Goal: Register for event/course

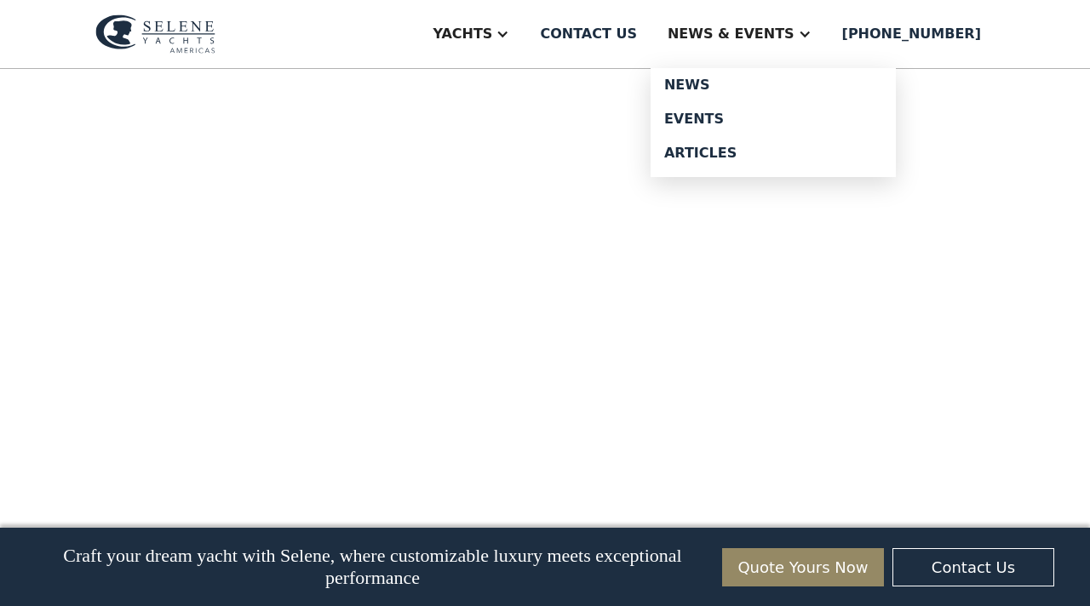
click at [767, 32] on div "News & EVENTS" at bounding box center [731, 34] width 127 height 20
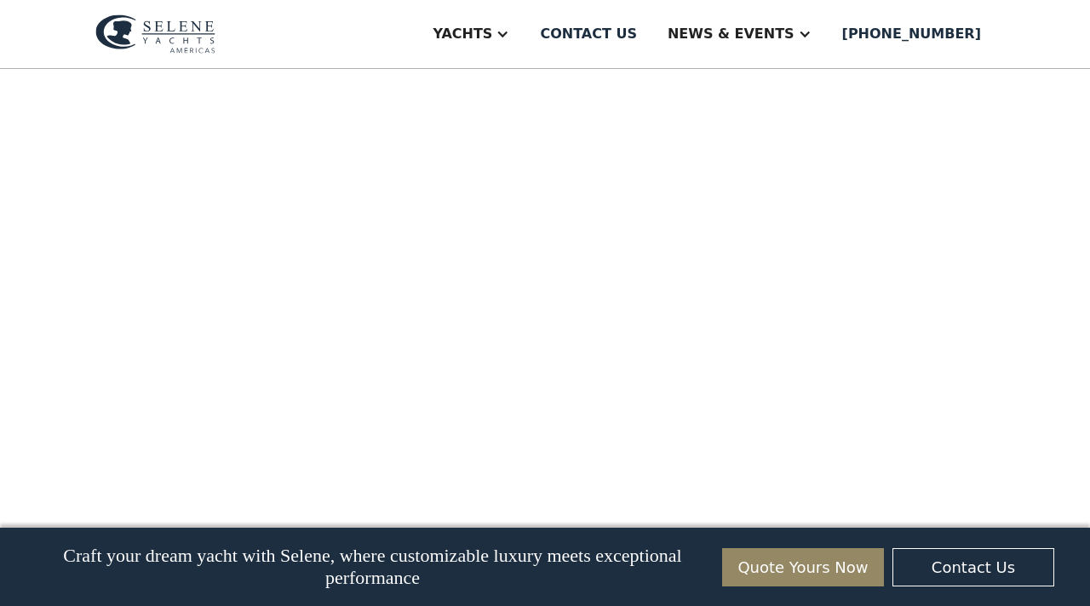
click at [767, 32] on div "News & EVENTS" at bounding box center [731, 34] width 127 height 20
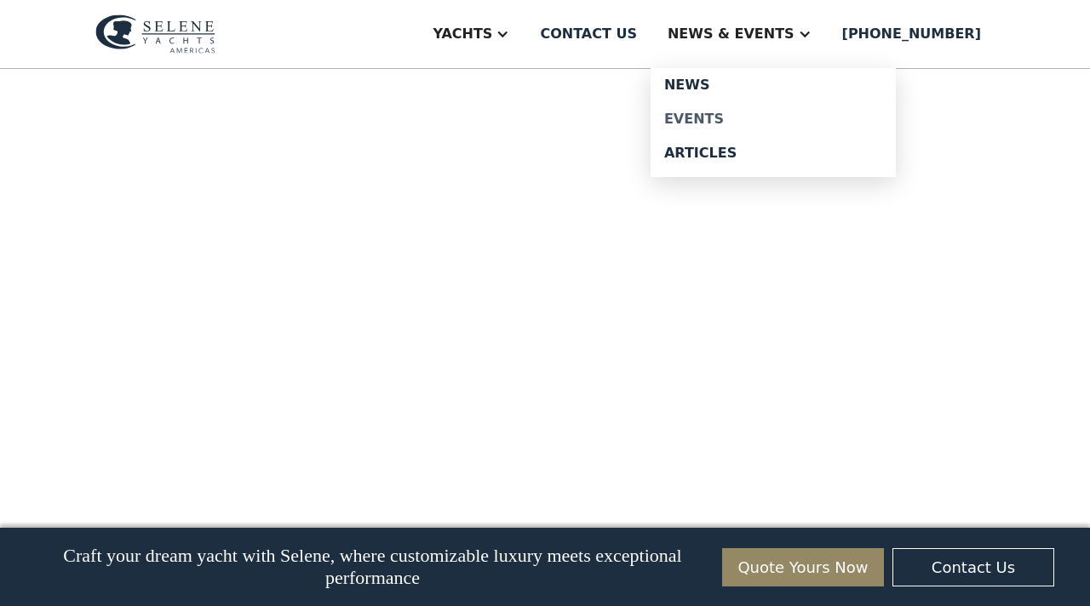
click at [746, 125] on div "Events" at bounding box center [773, 119] width 218 height 14
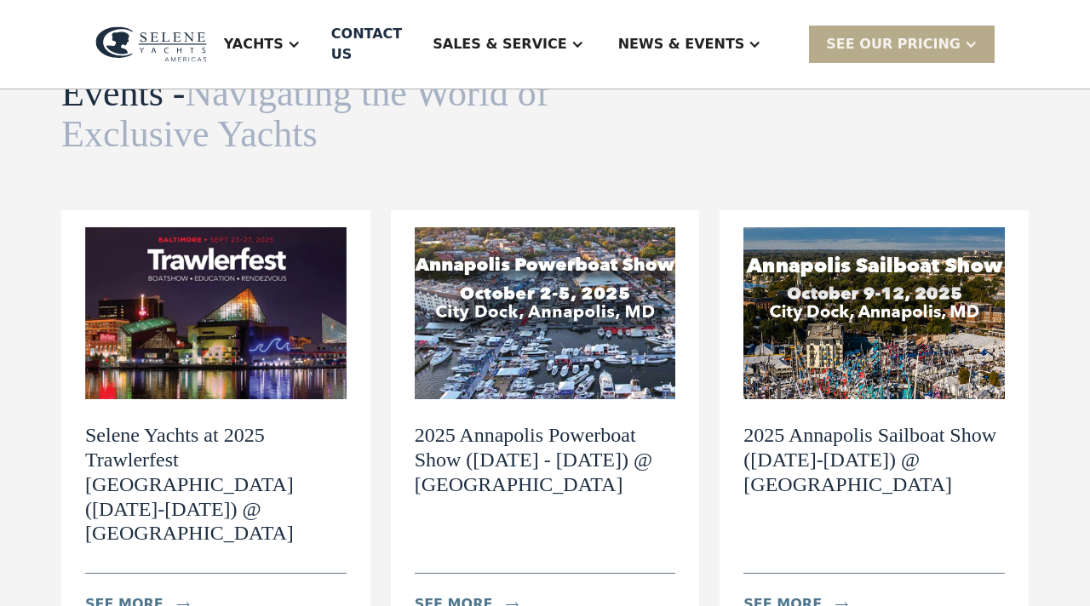
scroll to position [203, 0]
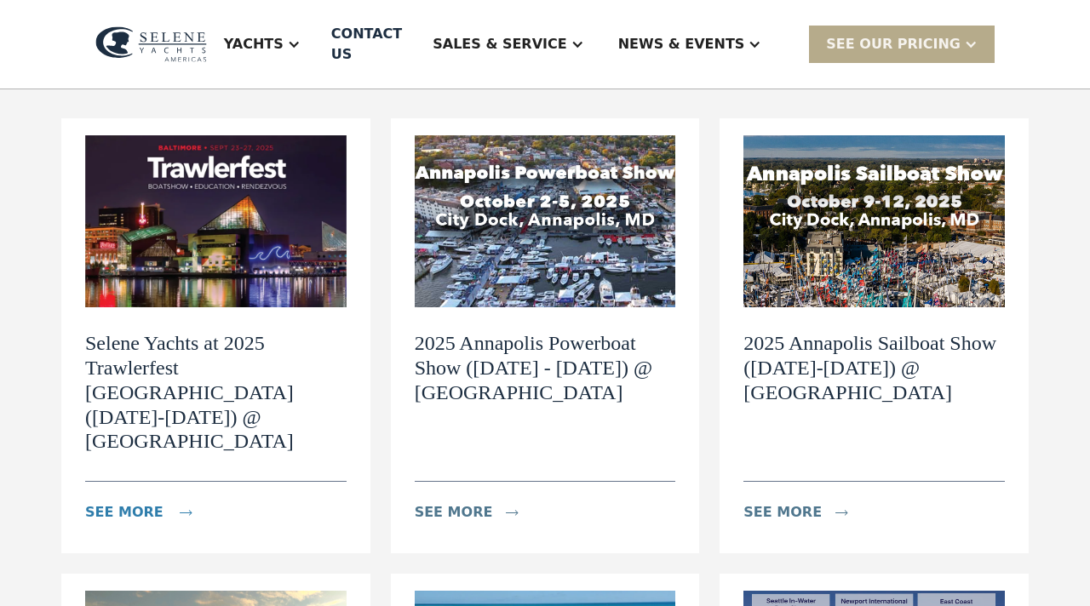
click at [112, 502] on div "see more" at bounding box center [124, 512] width 78 height 20
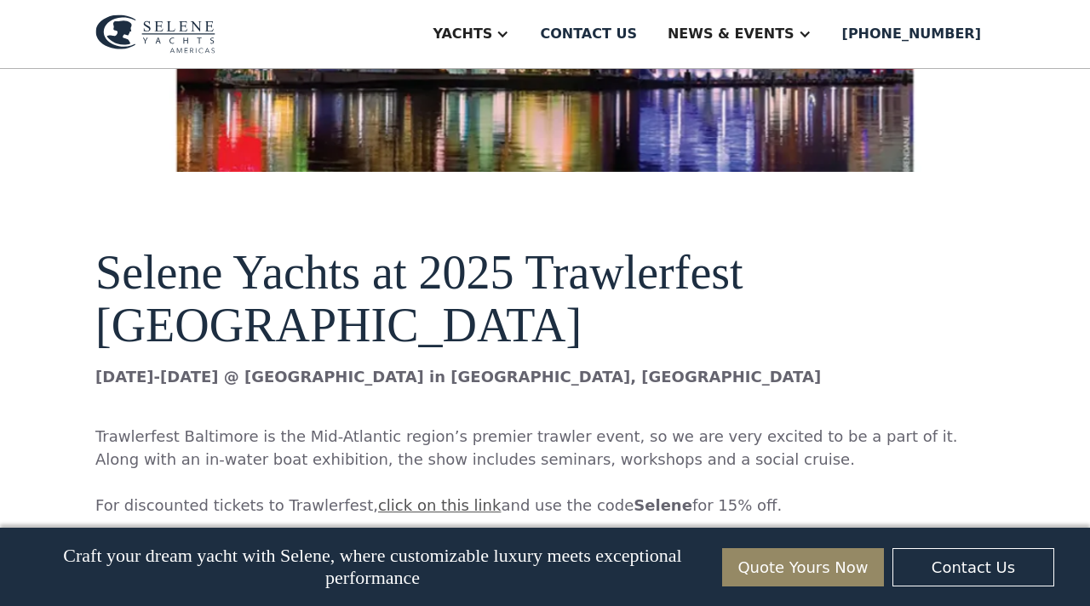
scroll to position [1040, 0]
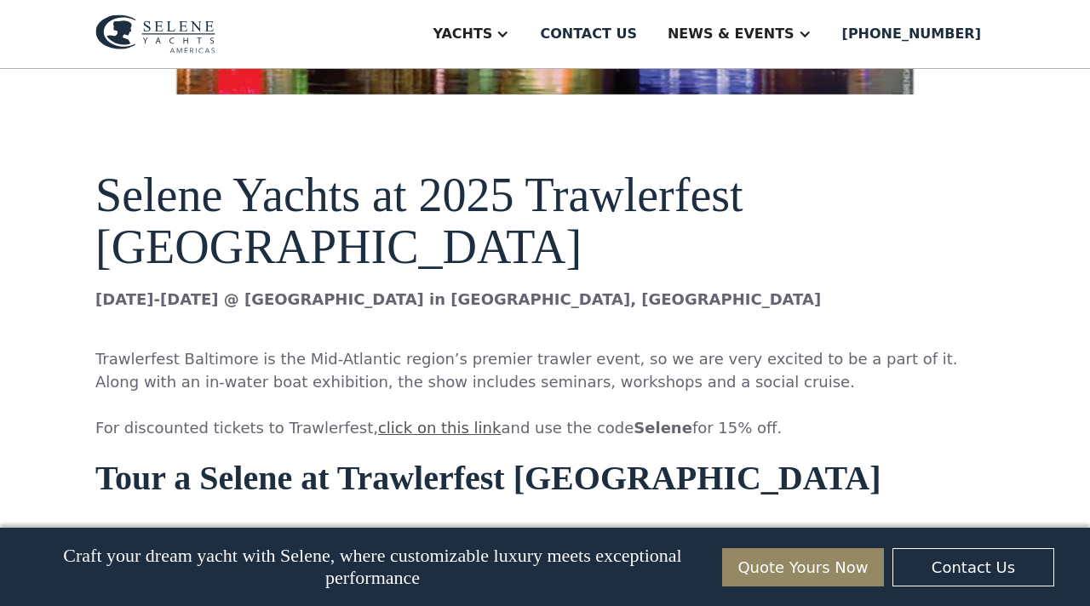
click at [415, 419] on link "click on this link" at bounding box center [439, 428] width 123 height 18
